Goal: Task Accomplishment & Management: Manage account settings

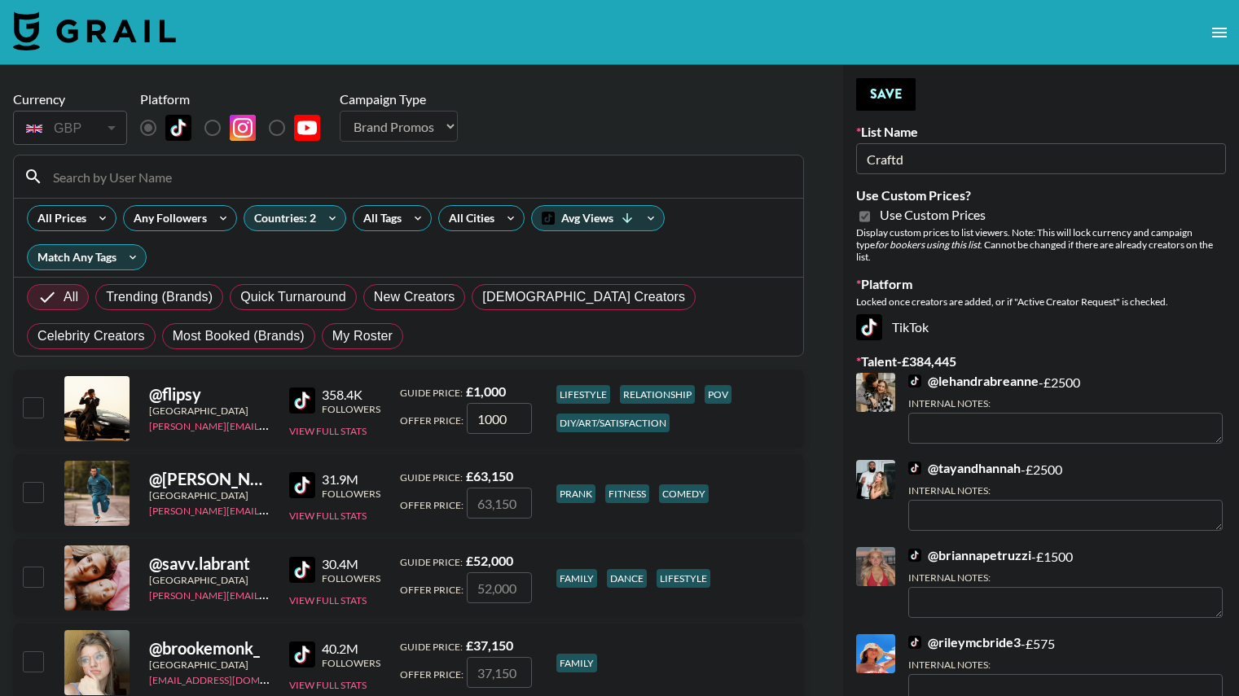
select select "Brand"
click at [332, 327] on span "My Roster" at bounding box center [362, 337] width 60 height 20
click at [332, 336] on input "My Roster" at bounding box center [332, 336] width 0 height 0
radio input "true"
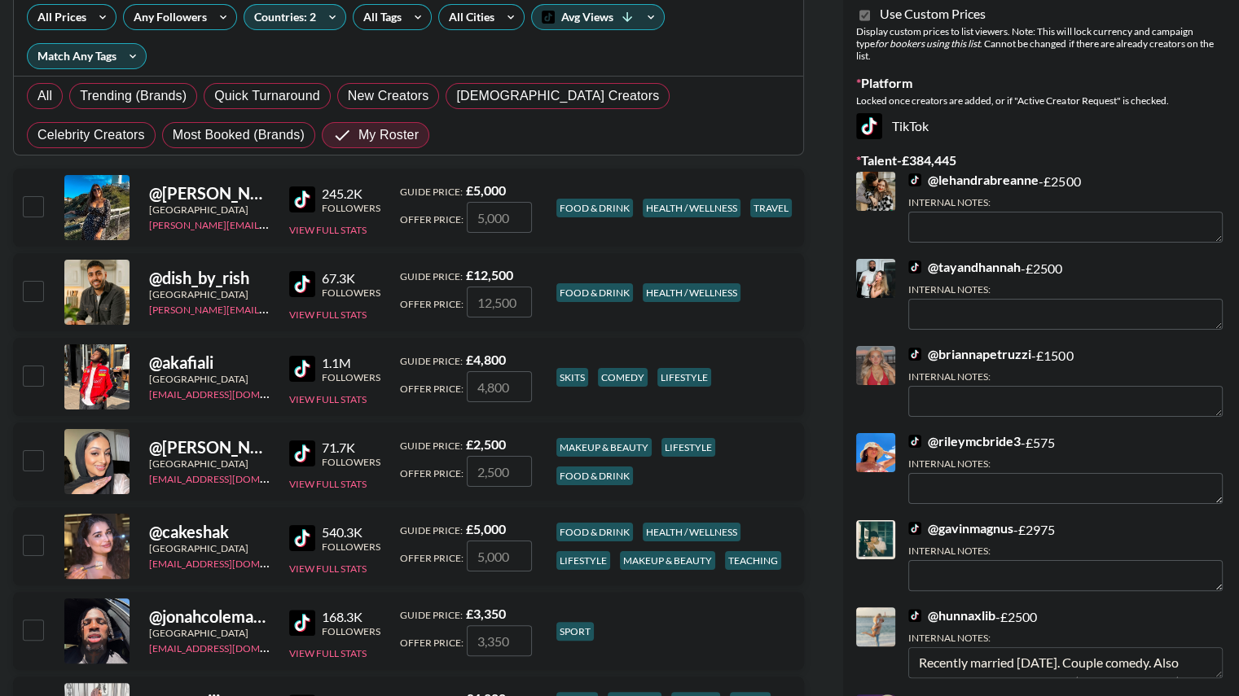
scroll to position [202, 0]
click at [30, 534] on input "checkbox" at bounding box center [33, 544] width 20 height 20
checkbox input "true"
type input "5000"
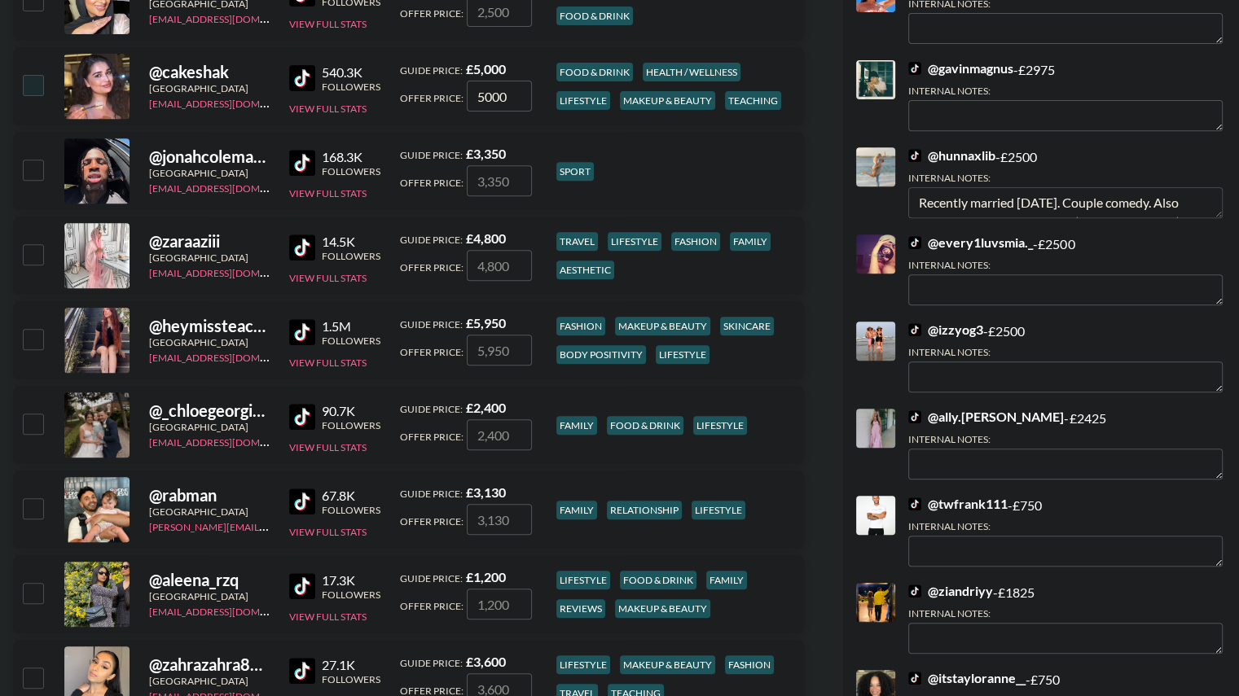
scroll to position [665, 0]
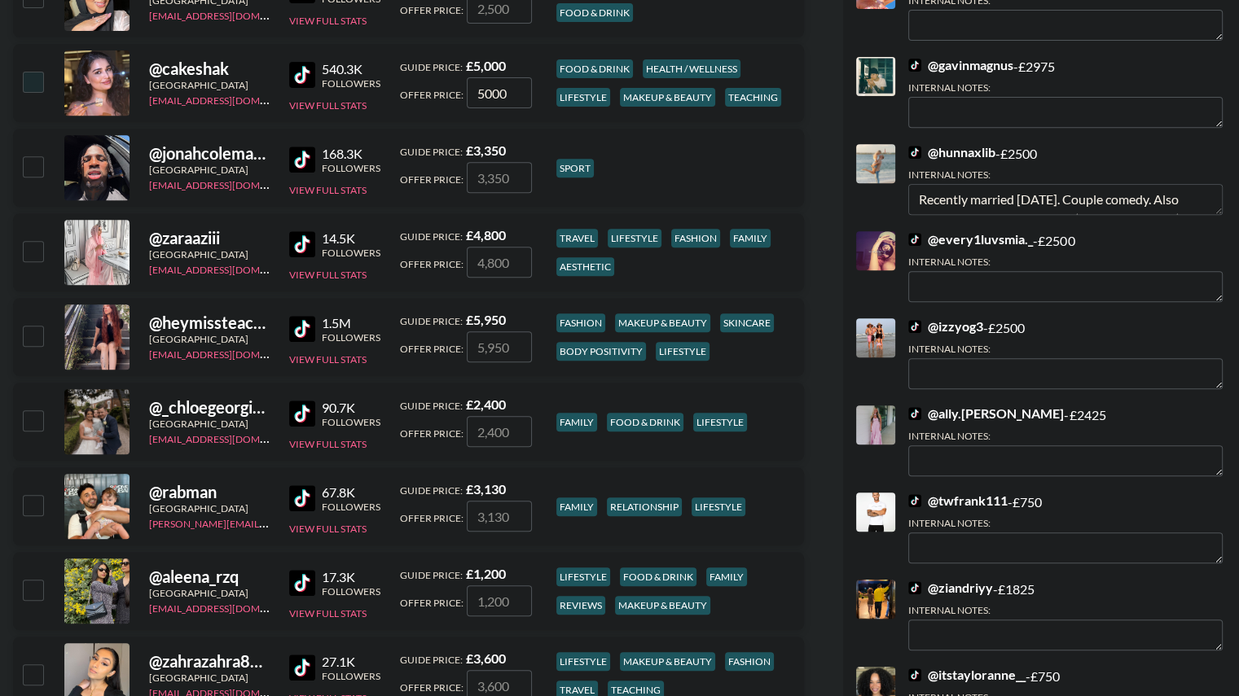
click at [31, 326] on input "checkbox" at bounding box center [33, 336] width 20 height 20
checkbox input "true"
type input "5950"
click at [31, 411] on input "checkbox" at bounding box center [33, 421] width 20 height 20
checkbox input "true"
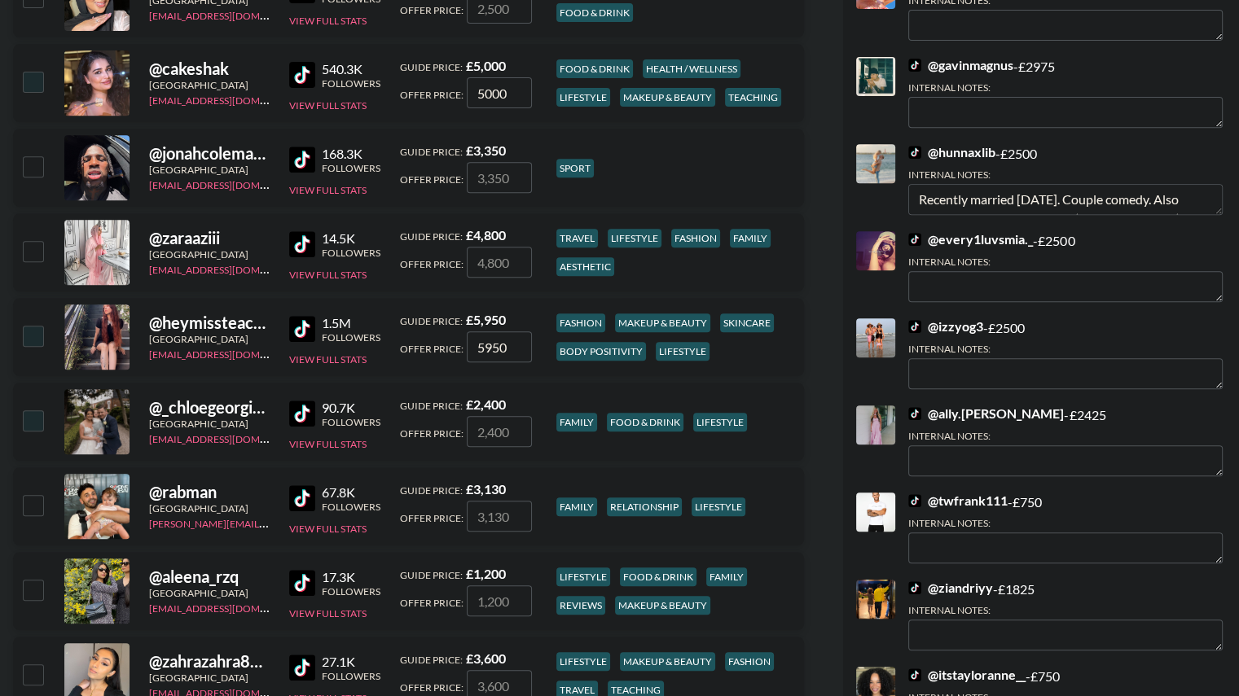
type input "2400"
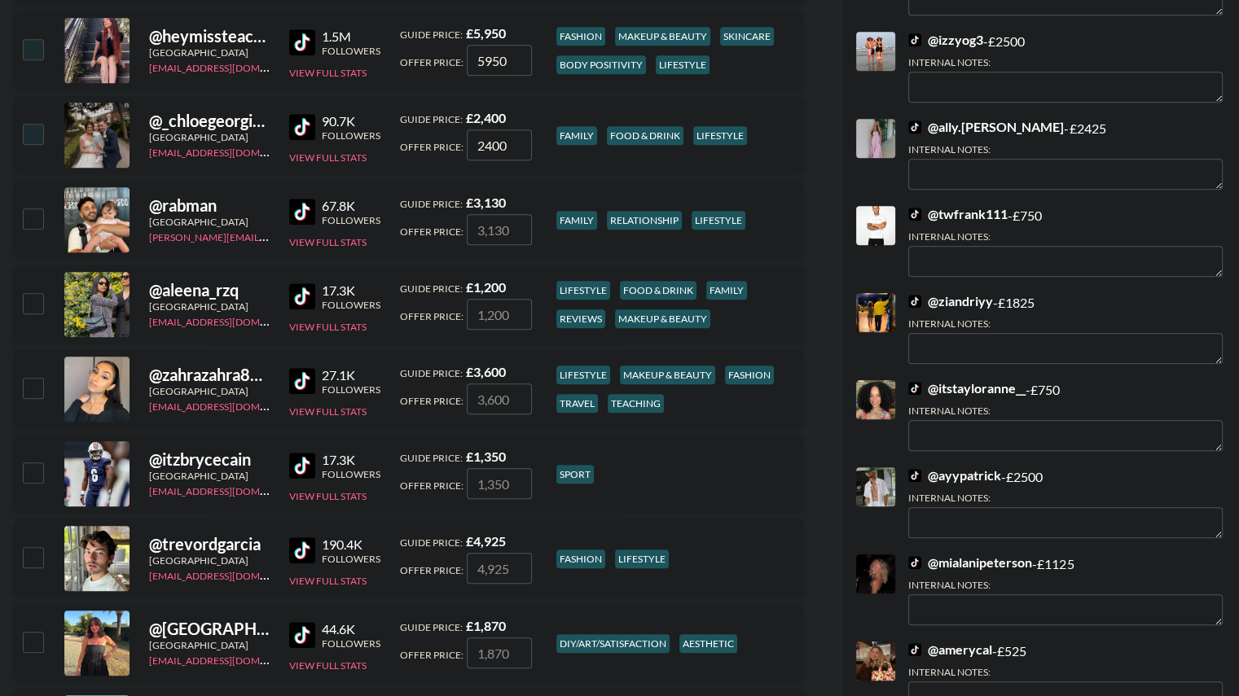
scroll to position [958, 0]
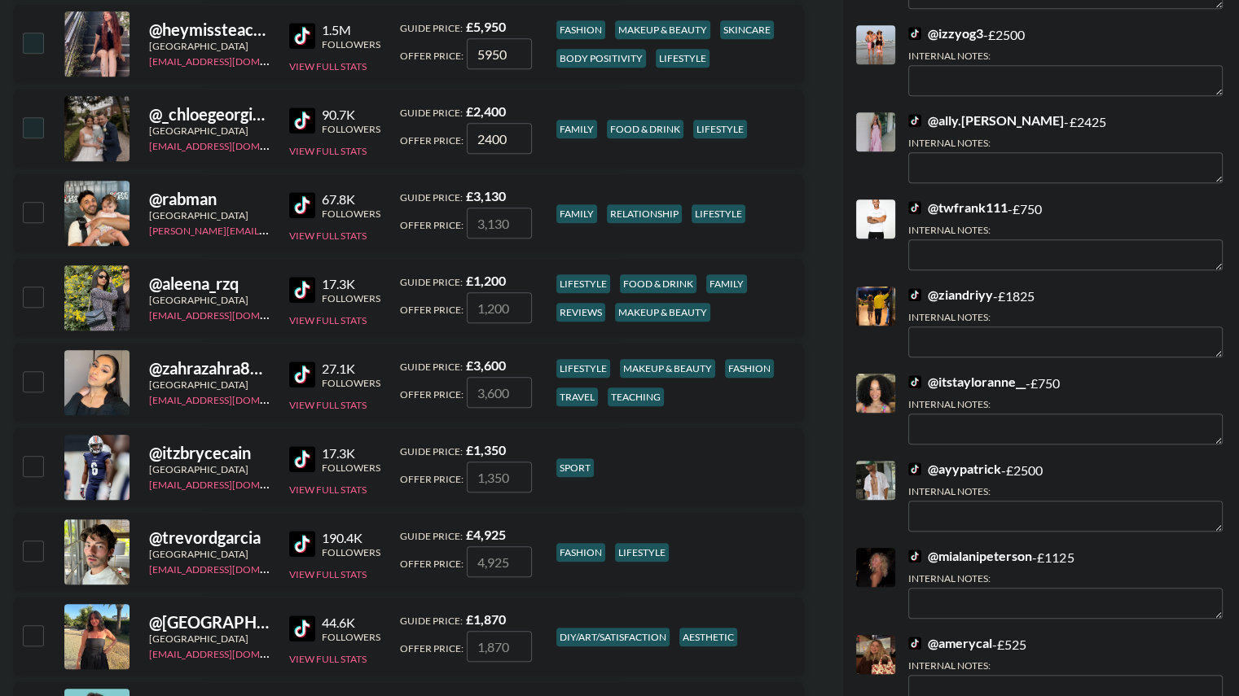
click at [29, 202] on input "checkbox" at bounding box center [33, 212] width 20 height 20
checkbox input "true"
type input "3130"
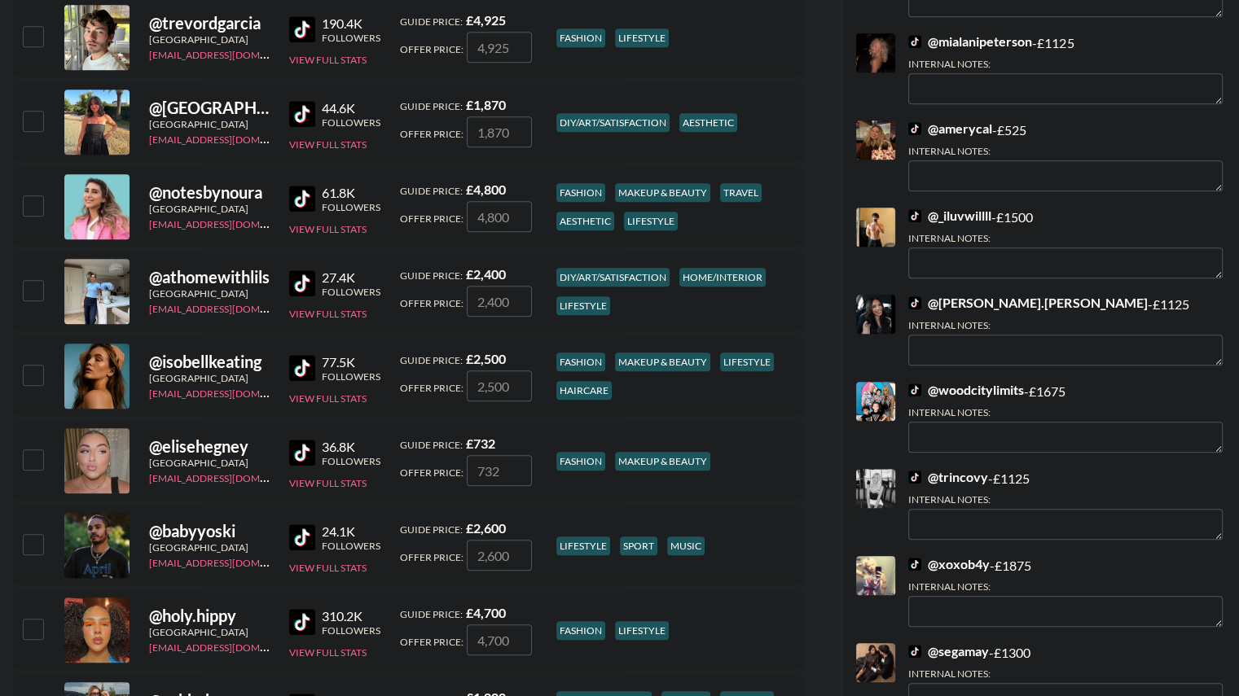
scroll to position [1545, 0]
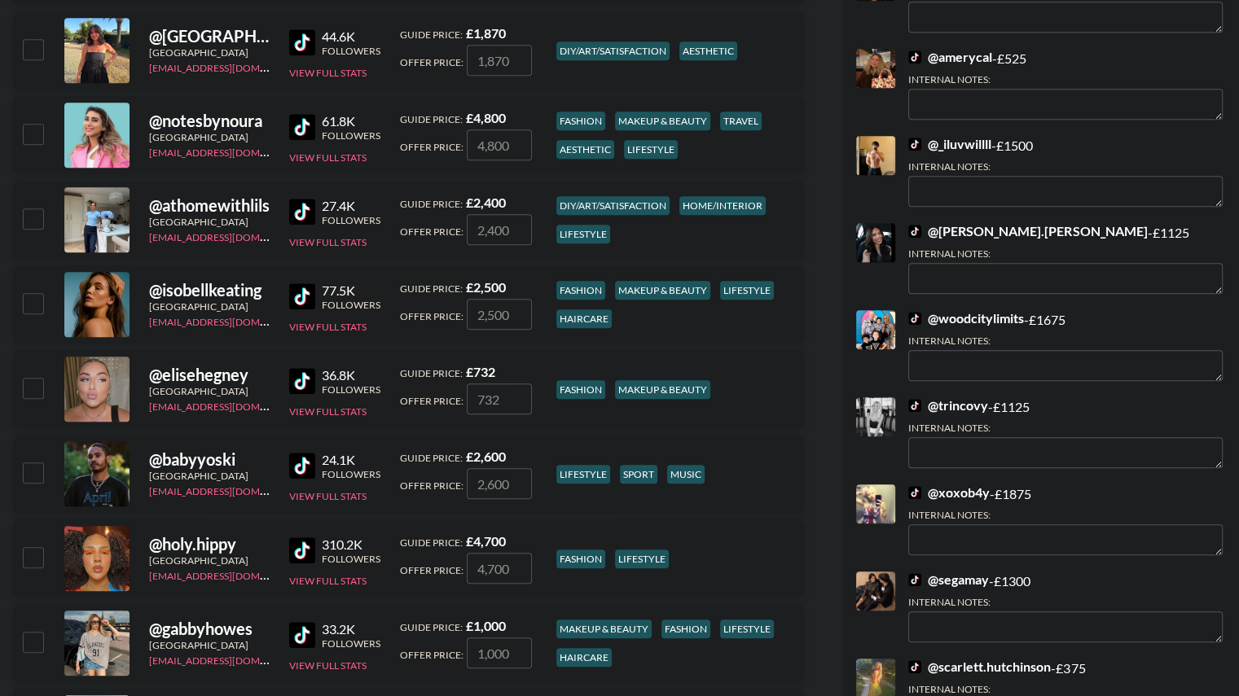
click at [33, 209] on input "checkbox" at bounding box center [33, 219] width 20 height 20
checkbox input "true"
type input "2400"
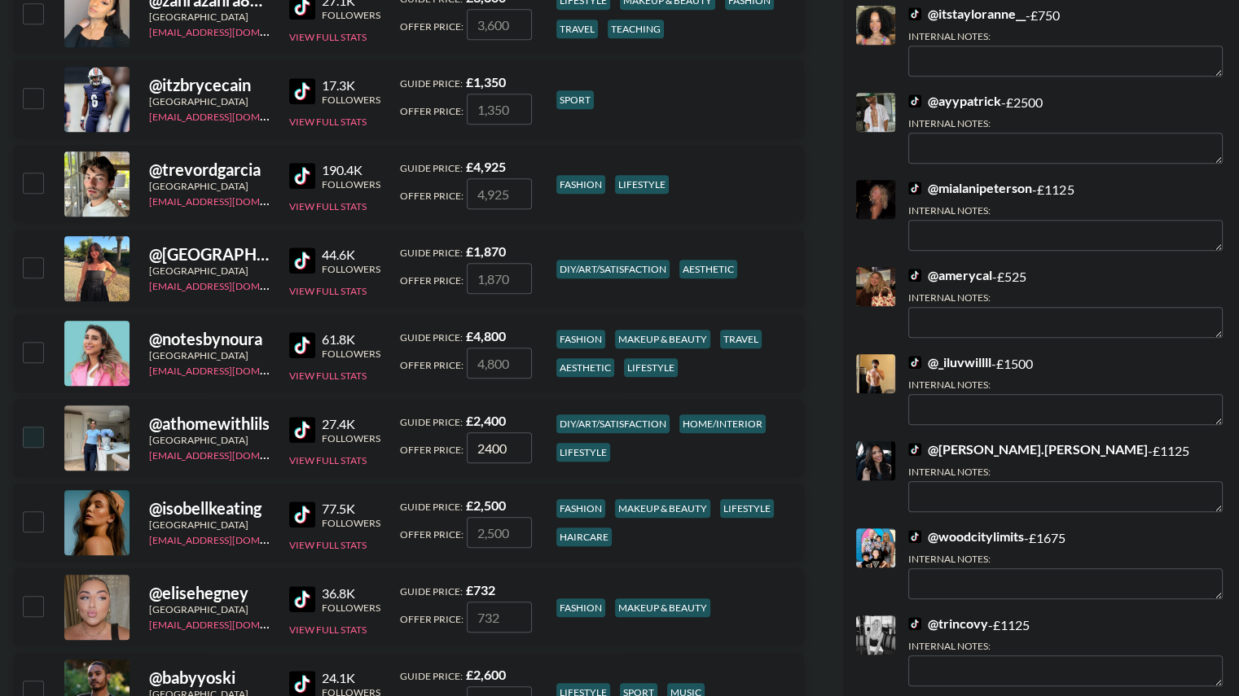
scroll to position [1328, 0]
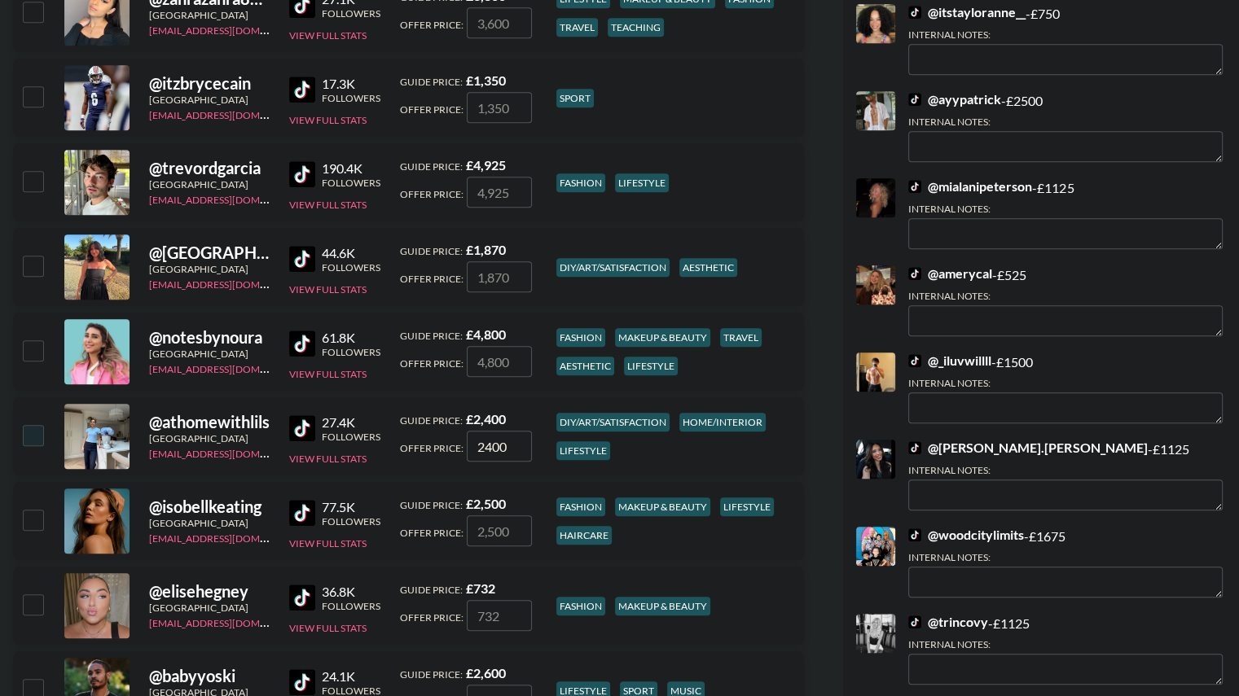
click at [33, 510] on input "checkbox" at bounding box center [33, 520] width 20 height 20
checkbox input "true"
type input "2500"
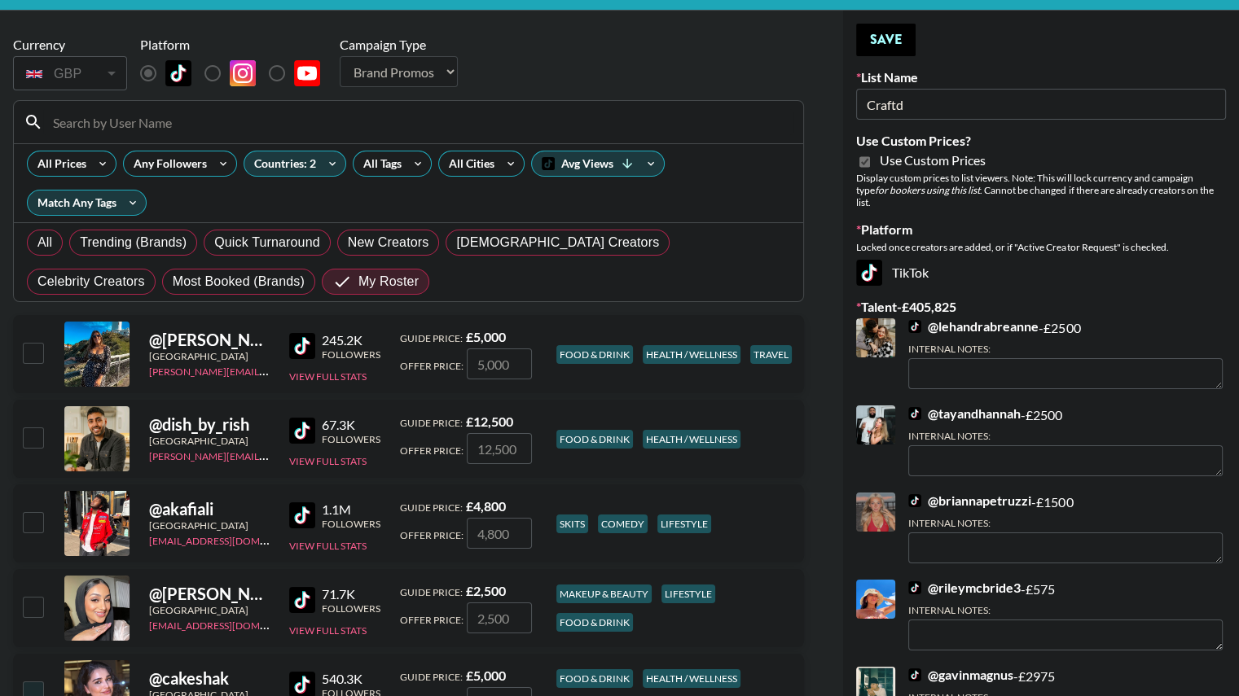
scroll to position [0, 0]
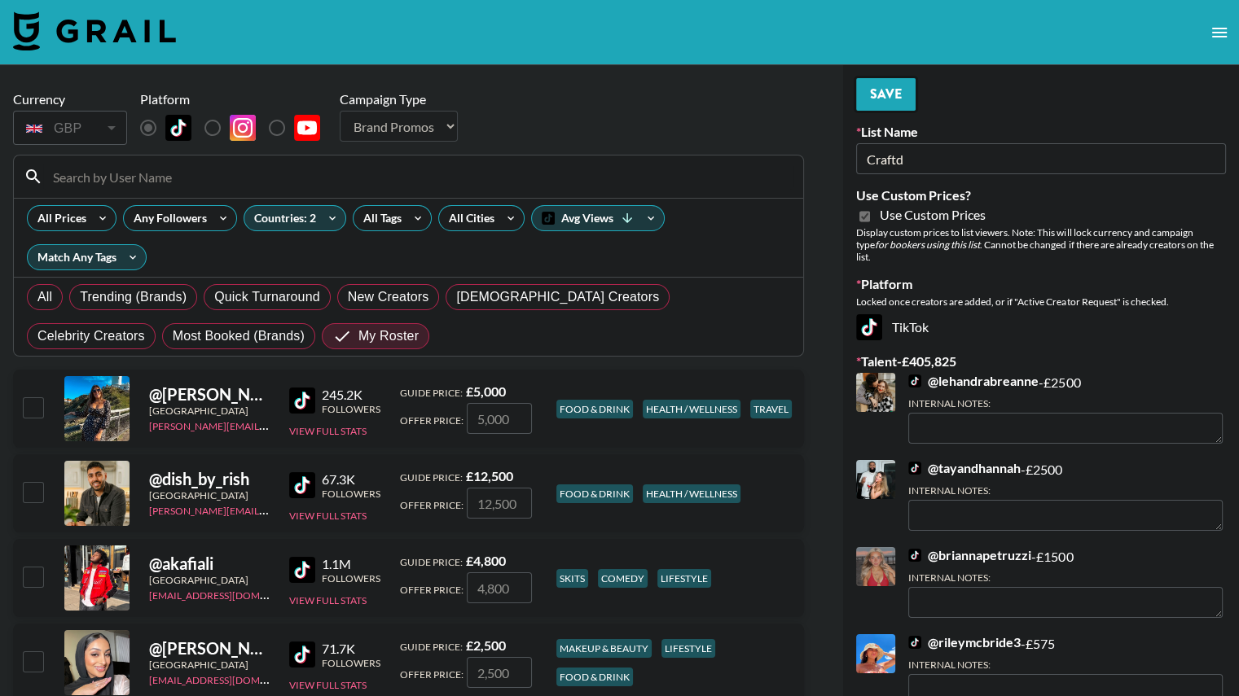
click at [878, 94] on button "Save" at bounding box center [885, 94] width 59 height 33
radio input "true"
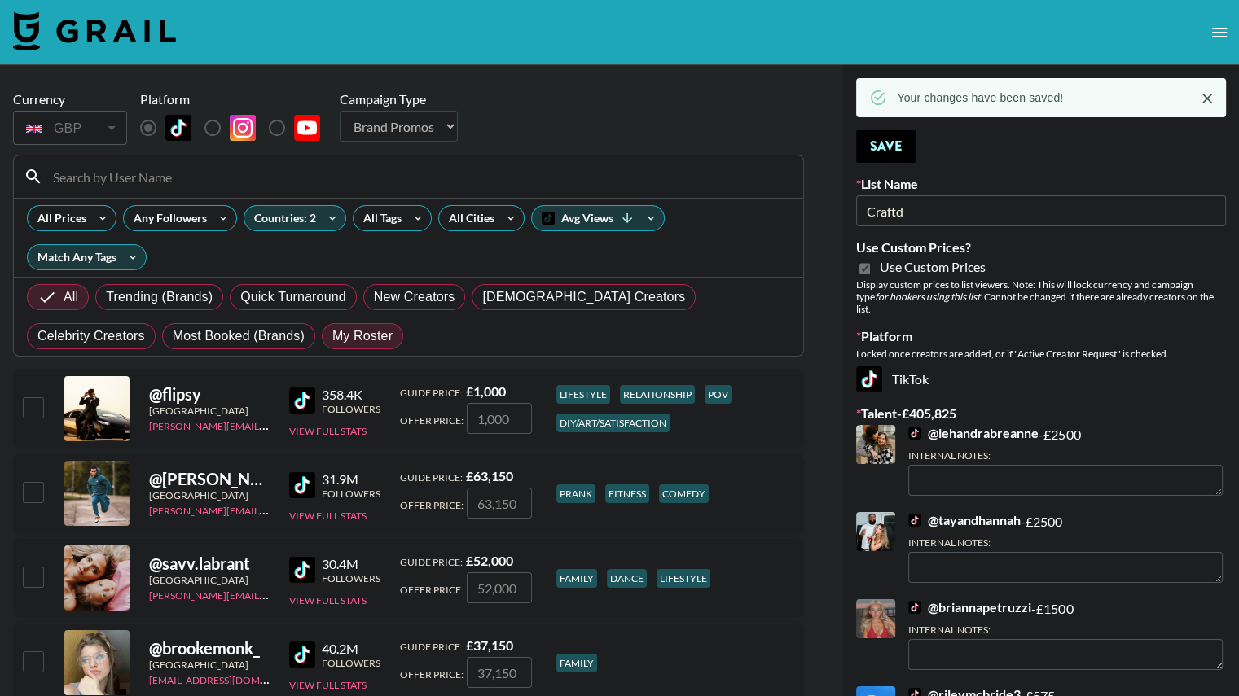
click at [332, 327] on span "My Roster" at bounding box center [362, 337] width 60 height 20
click at [332, 336] on input "My Roster" at bounding box center [332, 336] width 0 height 0
radio input "true"
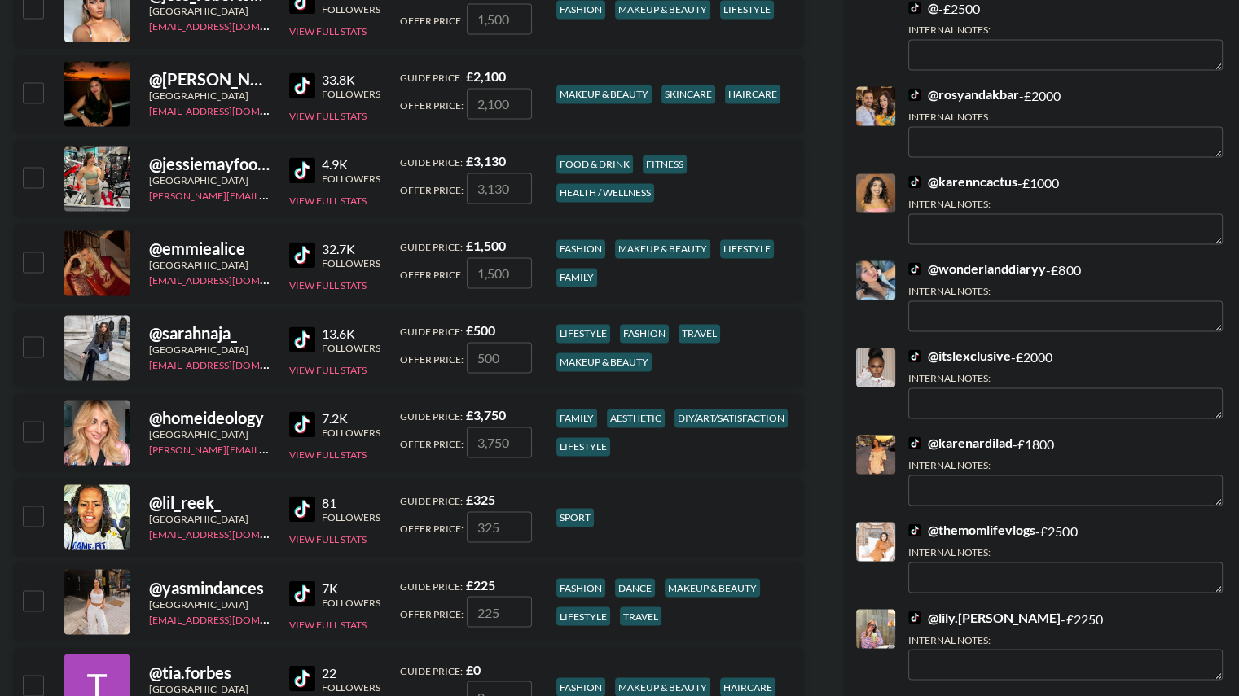
scroll to position [2511, 0]
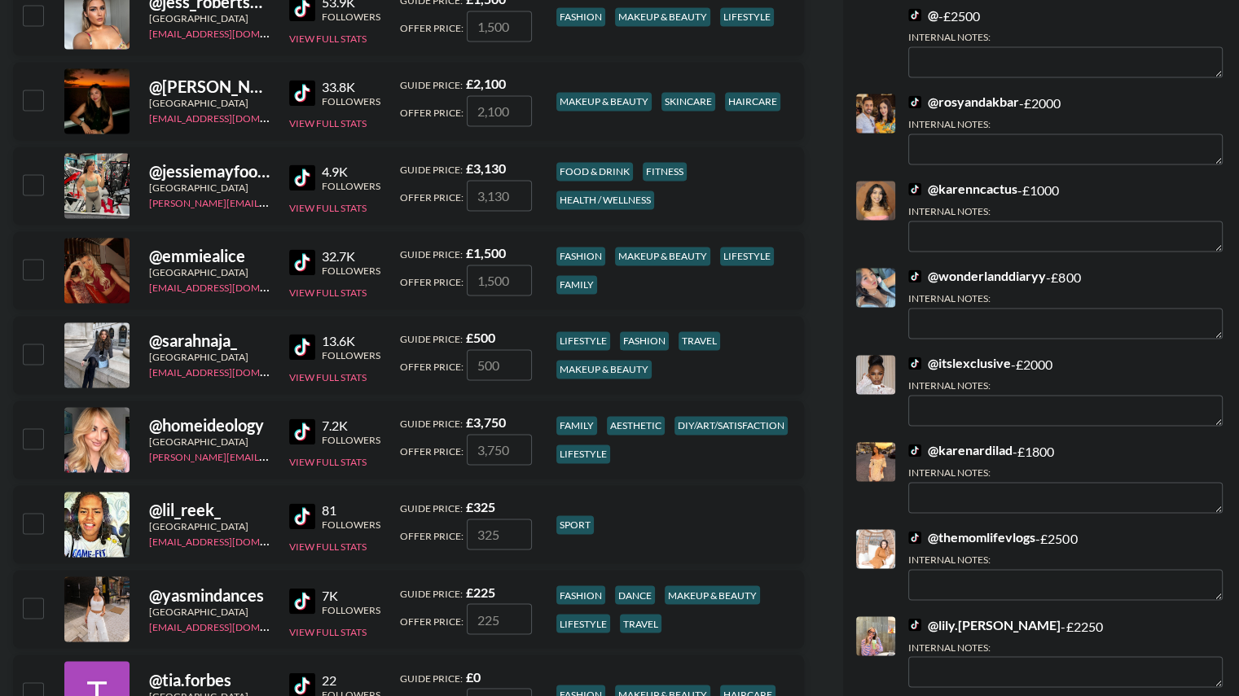
click at [33, 259] on input "checkbox" at bounding box center [33, 269] width 20 height 20
checkbox input "true"
type input "1500"
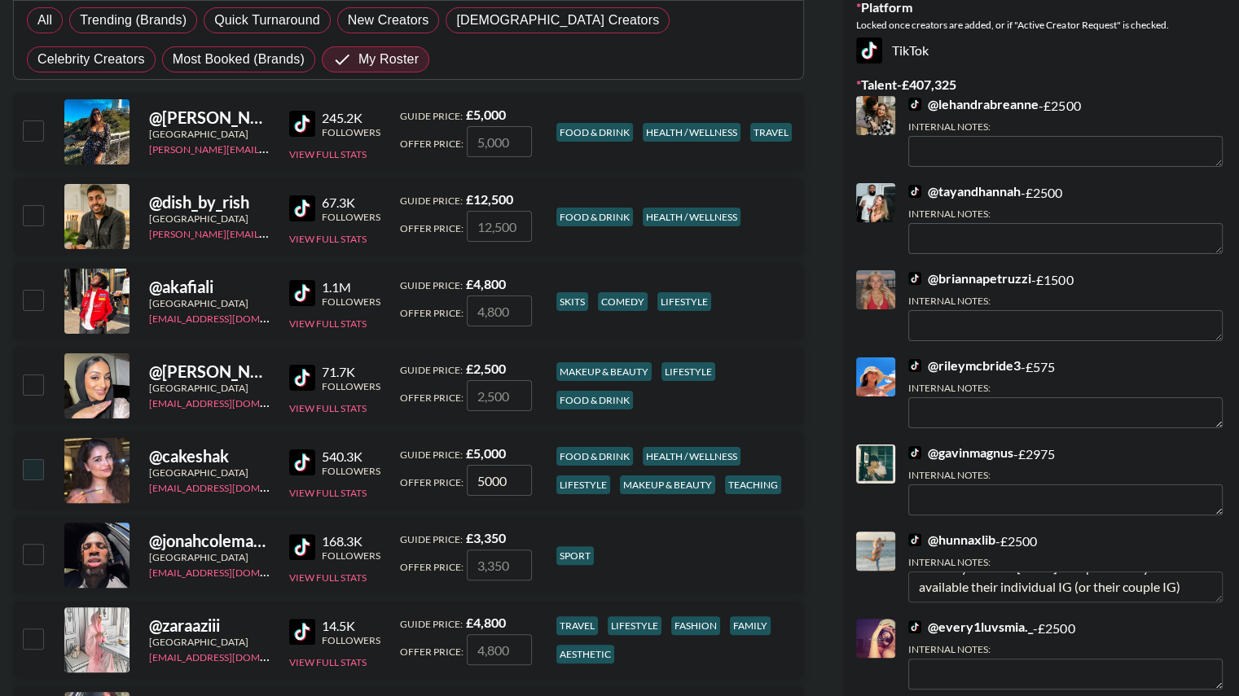
scroll to position [0, 0]
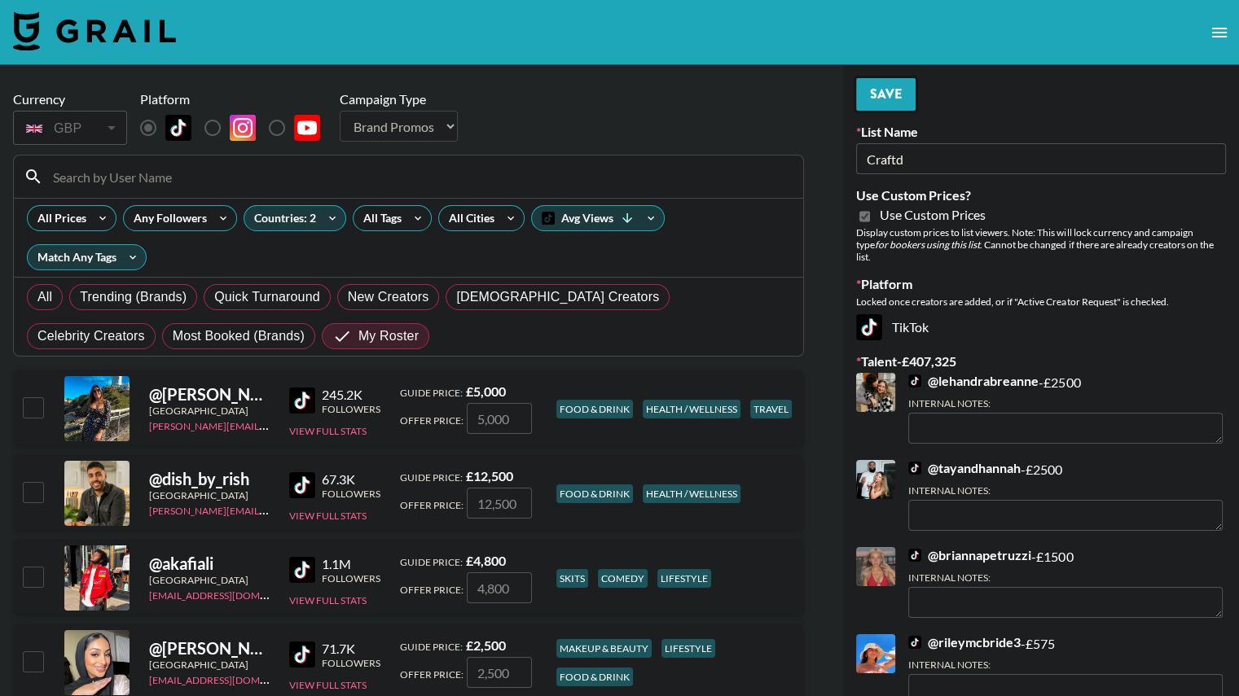
click at [896, 90] on button "Save" at bounding box center [885, 94] width 59 height 33
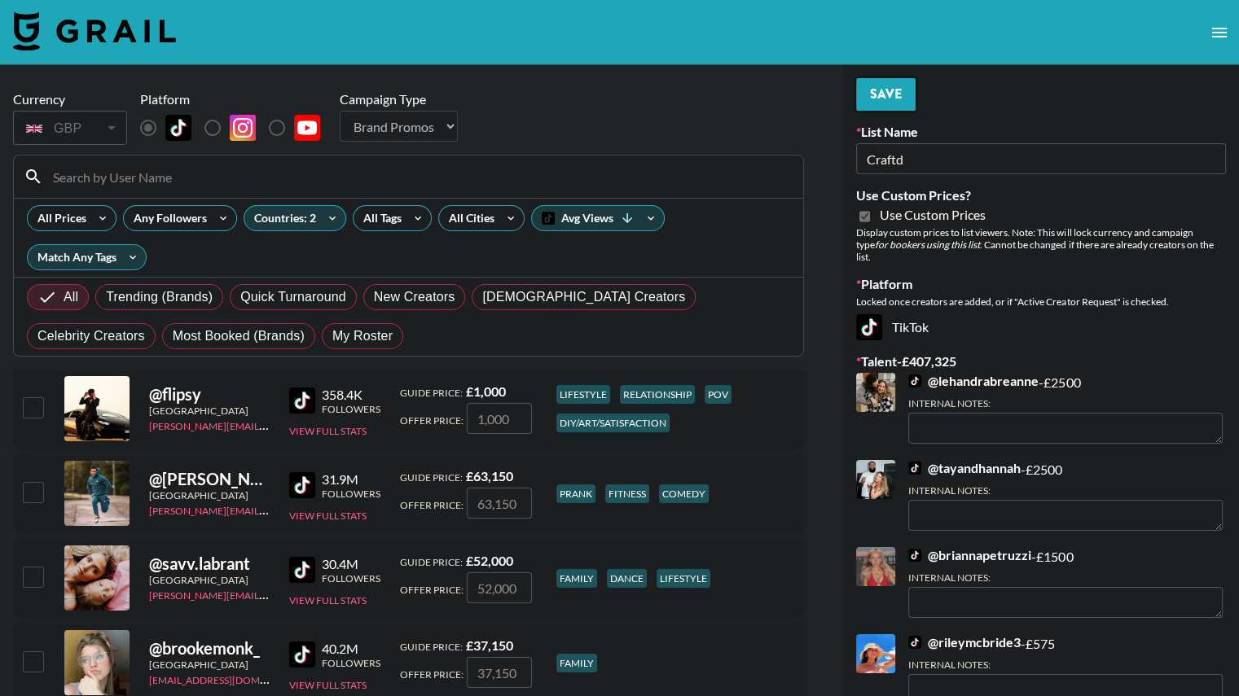
radio input "true"
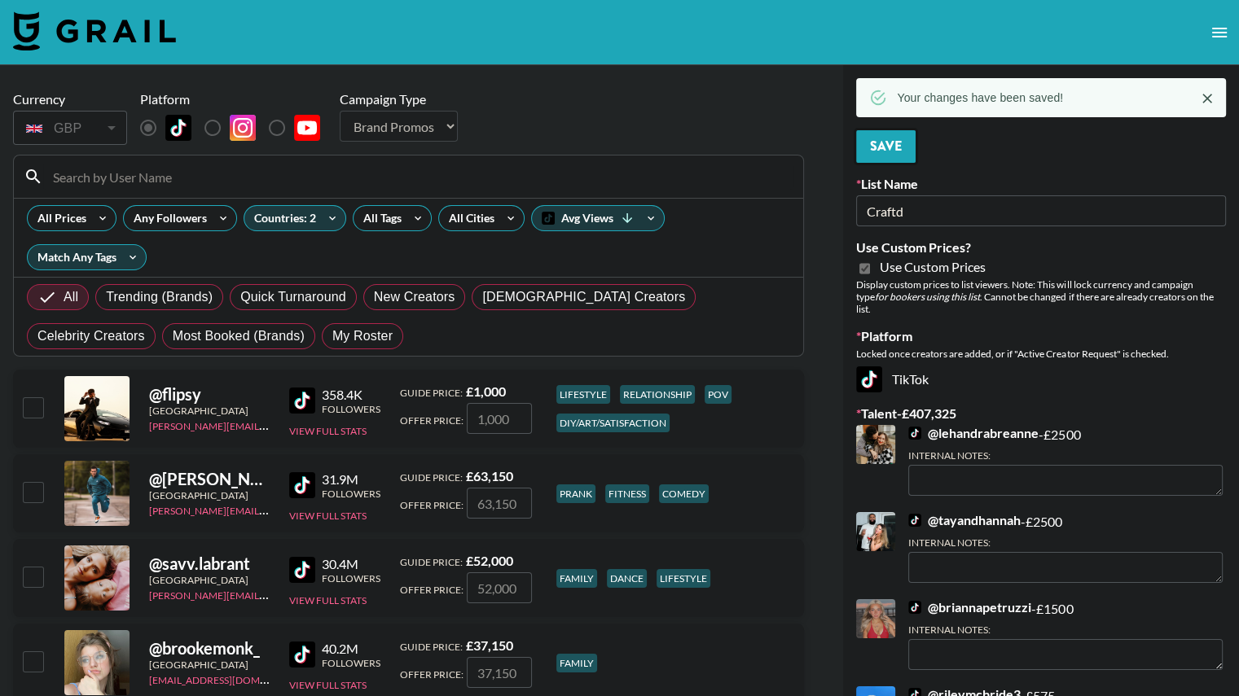
scroll to position [124, 0]
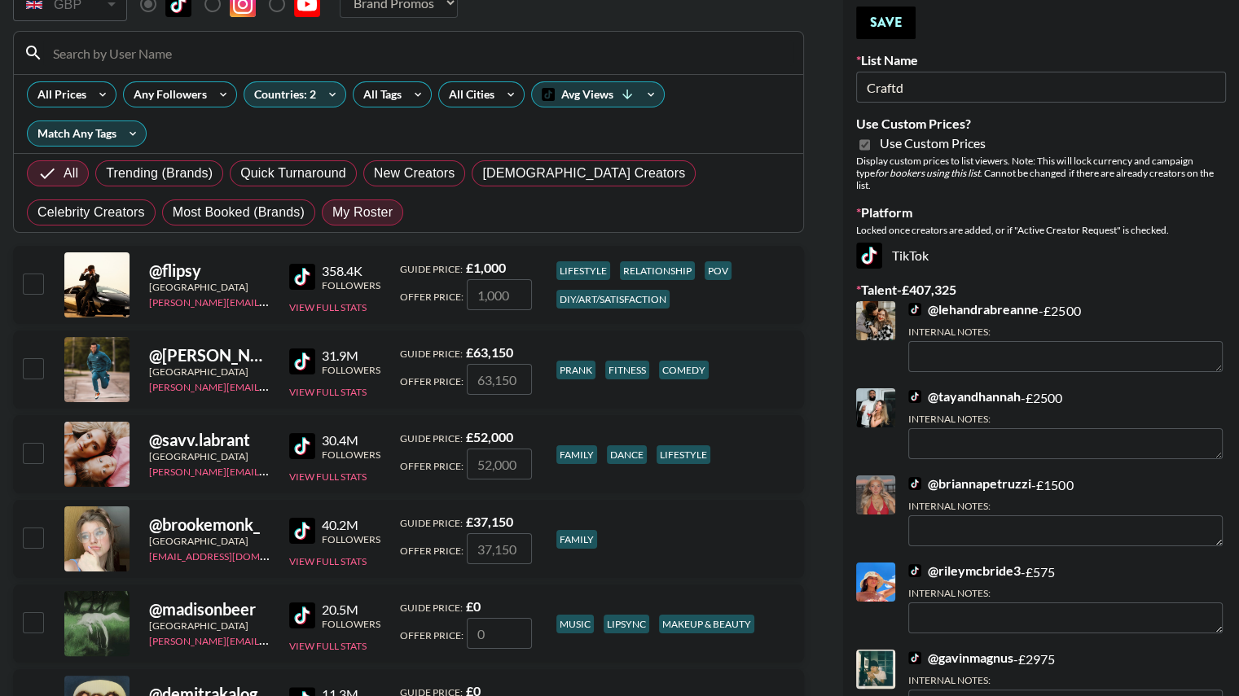
click at [332, 203] on span "My Roster" at bounding box center [362, 213] width 60 height 20
click at [332, 213] on input "My Roster" at bounding box center [332, 213] width 0 height 0
radio input "true"
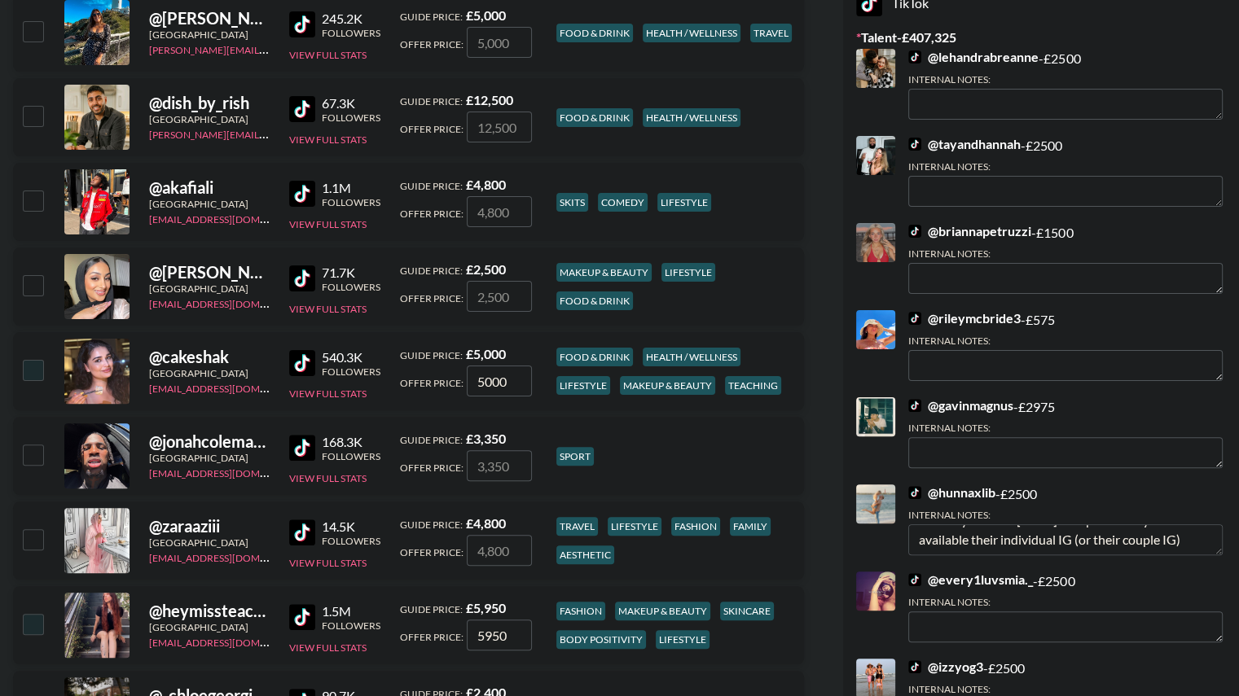
scroll to position [384, 0]
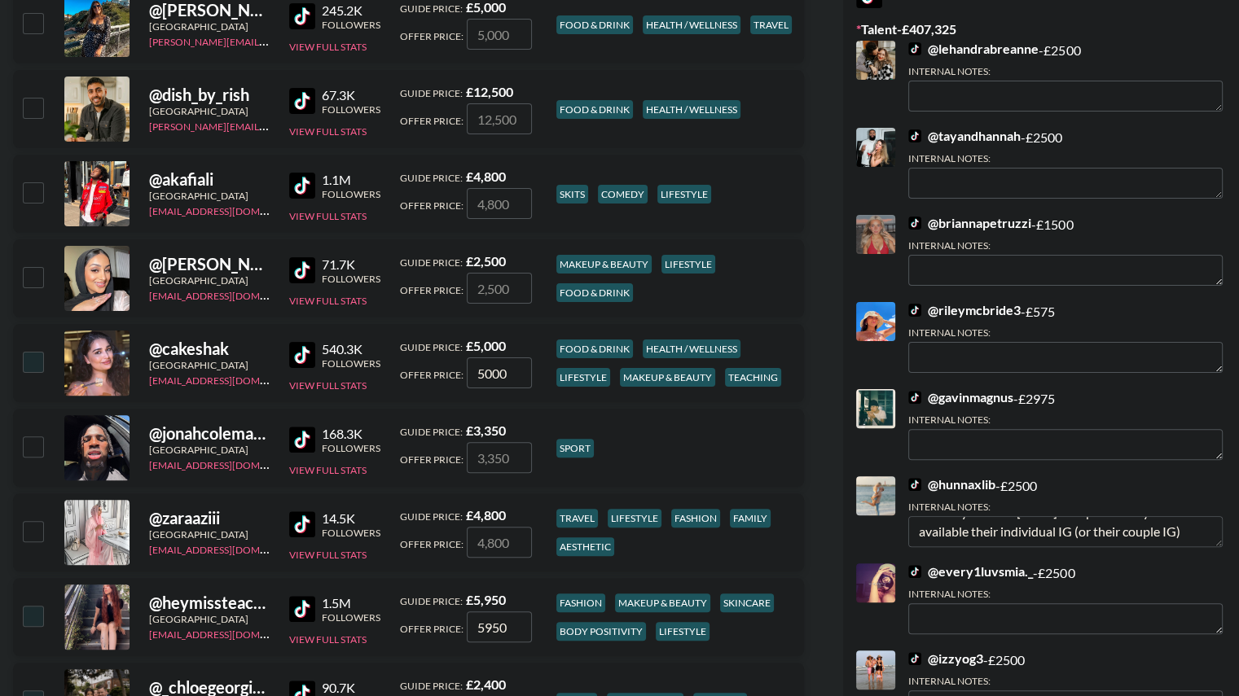
radio input "true"
